Goal: Find contact information: Find contact information

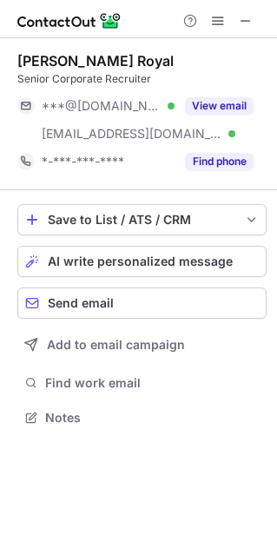
scroll to position [405, 277]
click at [89, 56] on div "Brandy Royal" at bounding box center [95, 60] width 156 height 17
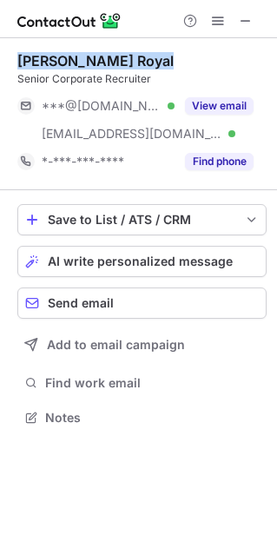
click at [89, 56] on div "Brandy Royal" at bounding box center [95, 60] width 156 height 17
copy div "Brandy Royal"
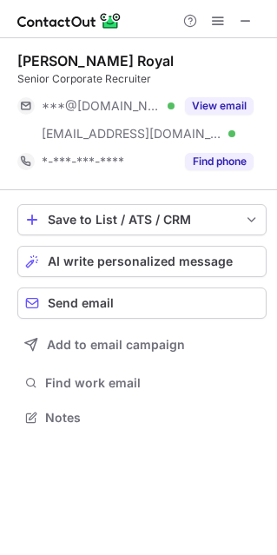
click at [106, 75] on div "Senior Corporate Recruiter" at bounding box center [141, 79] width 249 height 16
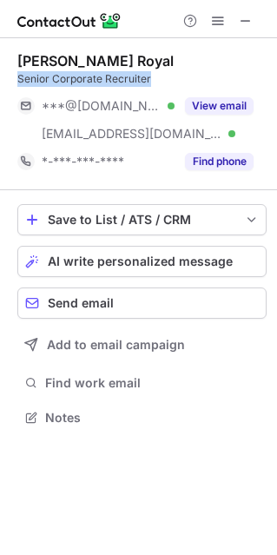
click at [106, 75] on div "Senior Corporate Recruiter" at bounding box center [141, 79] width 249 height 16
copy div "Senior Corporate Recruiter"
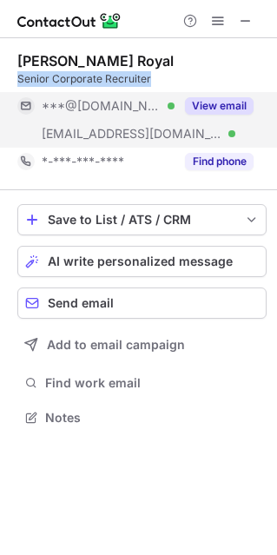
click at [223, 109] on button "View email" at bounding box center [219, 105] width 69 height 17
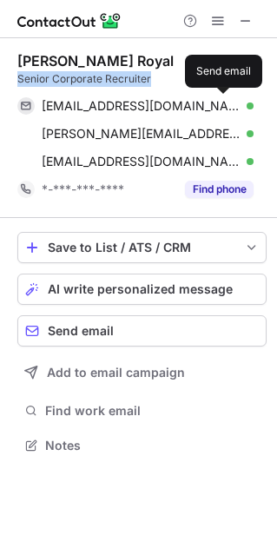
scroll to position [433, 277]
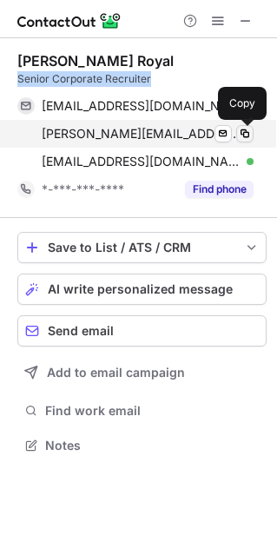
click at [246, 131] on span at bounding box center [245, 134] width 14 height 14
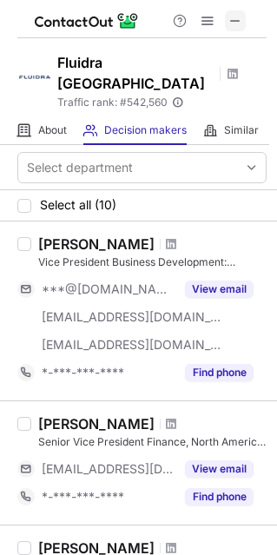
click at [233, 28] on span at bounding box center [235, 21] width 14 height 14
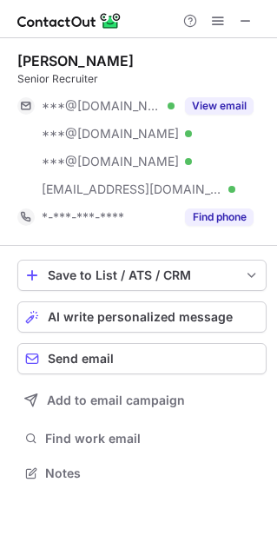
scroll to position [461, 277]
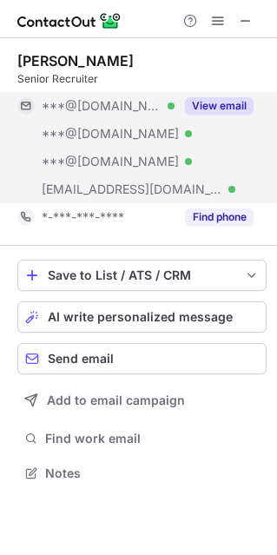
click at [205, 104] on button "View email" at bounding box center [219, 105] width 69 height 17
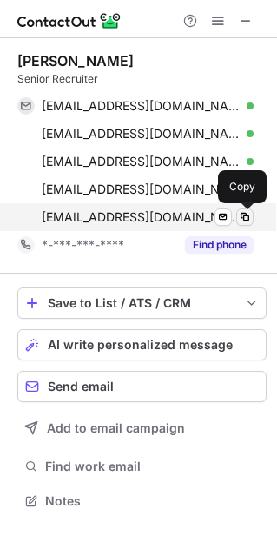
click at [244, 214] on span at bounding box center [245, 217] width 14 height 14
